Goal: Task Accomplishment & Management: Manage account settings

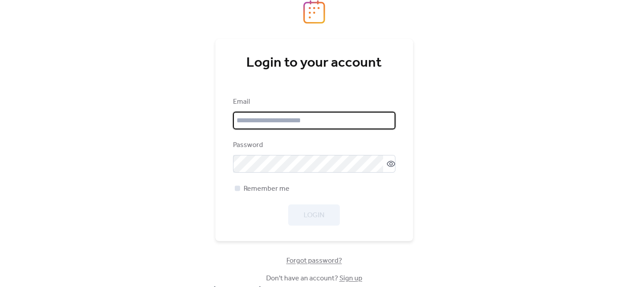
type input "**********"
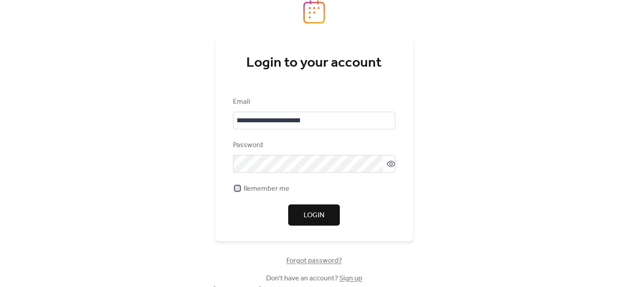
click at [239, 186] on div at bounding box center [237, 187] width 5 height 5
click at [326, 213] on button "Login" at bounding box center [314, 214] width 52 height 21
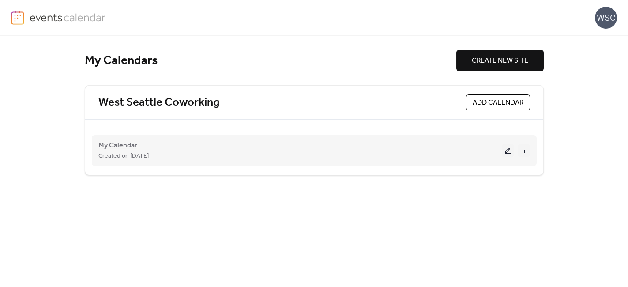
click at [125, 141] on span "My Calendar" at bounding box center [117, 145] width 39 height 11
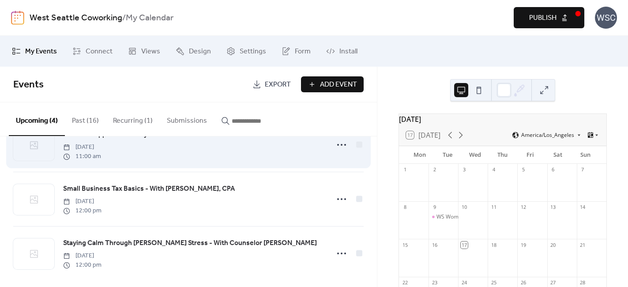
scroll to position [92, 0]
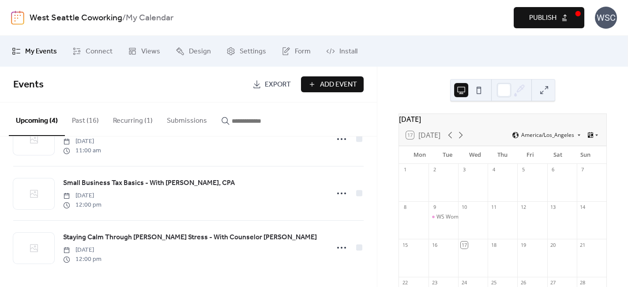
click at [602, 19] on div "WSC" at bounding box center [605, 18] width 22 height 22
click at [581, 77] on span "Sign out" at bounding box center [588, 78] width 26 height 11
